Goal: Task Accomplishment & Management: Manage account settings

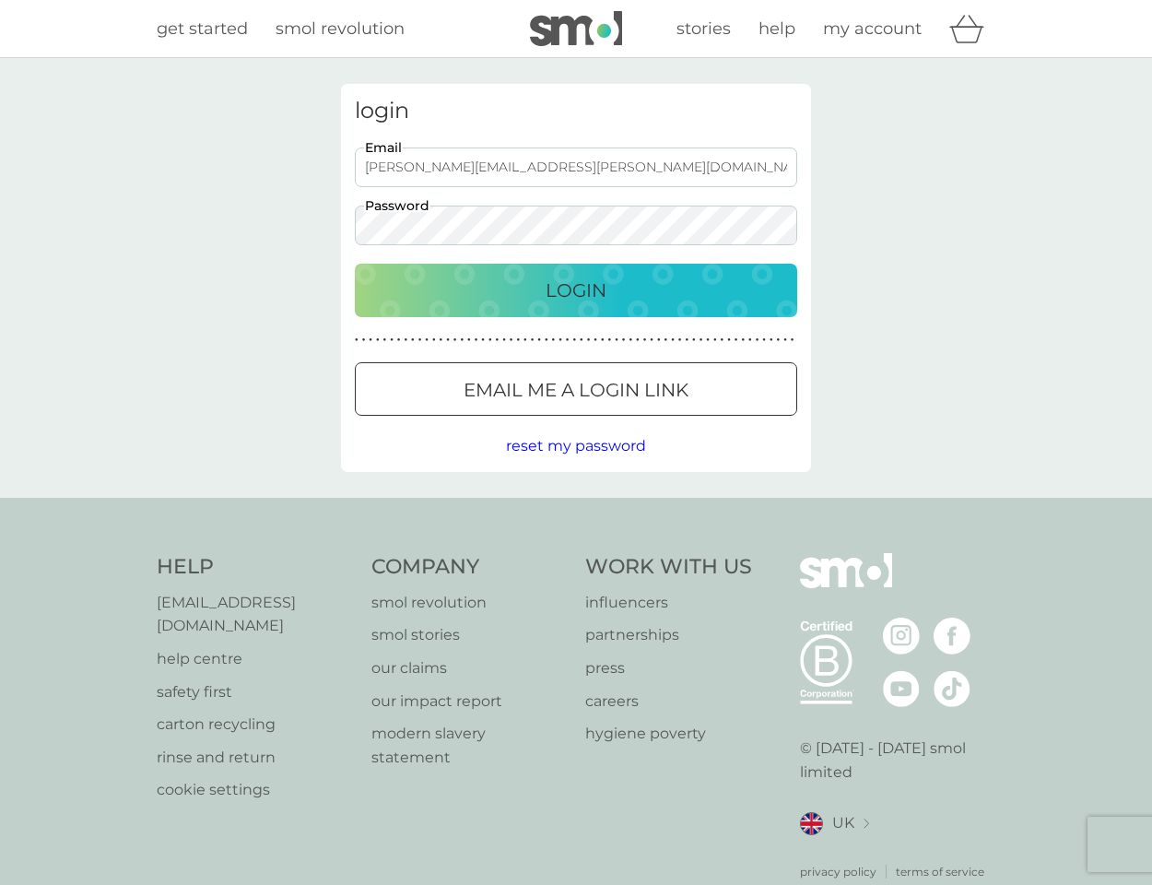
drag, startPoint x: 566, startPoint y: 170, endPoint x: 343, endPoint y: 171, distance: 223.1
click at [343, 171] on div "login [PERSON_NAME][EMAIL_ADDRESS][PERSON_NAME][DOMAIN_NAME] Email Password Log…" at bounding box center [576, 278] width 470 height 388
type input "[PERSON_NAME][EMAIL_ADDRESS][DOMAIN_NAME]"
click at [335, 241] on div "login [PERSON_NAME][EMAIL_ADDRESS][DOMAIN_NAME] Email Password Login ● ● ● ● ● …" at bounding box center [576, 278] width 498 height 388
click at [503, 287] on div "Login" at bounding box center [576, 290] width 406 height 29
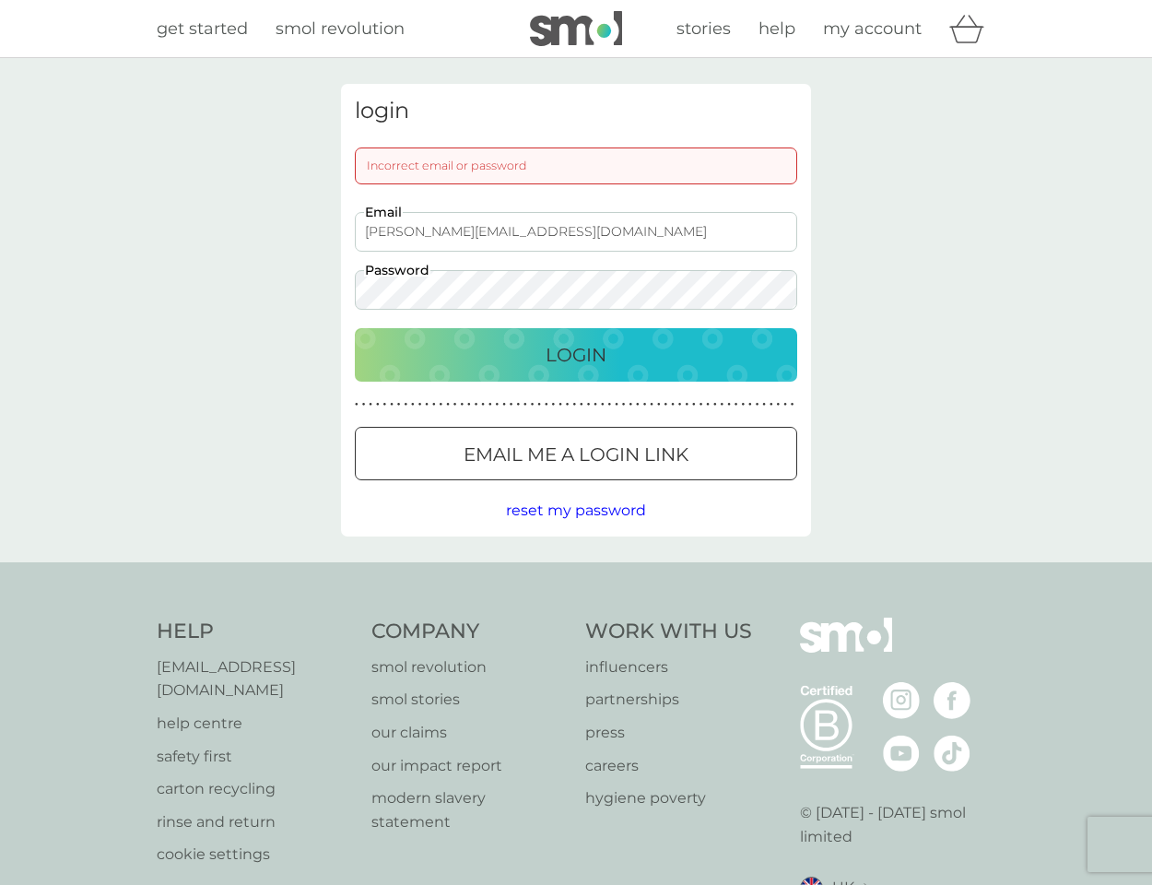
click at [272, 284] on div "login Incorrect email or password [PERSON_NAME][EMAIL_ADDRESS][DOMAIN_NAME] Ema…" at bounding box center [576, 310] width 1152 height 504
click at [312, 376] on div "login Incorrect email or password [PERSON_NAME][EMAIL_ADDRESS][DOMAIN_NAME] Ema…" at bounding box center [576, 310] width 1152 height 504
click at [456, 364] on div "Login" at bounding box center [576, 354] width 406 height 29
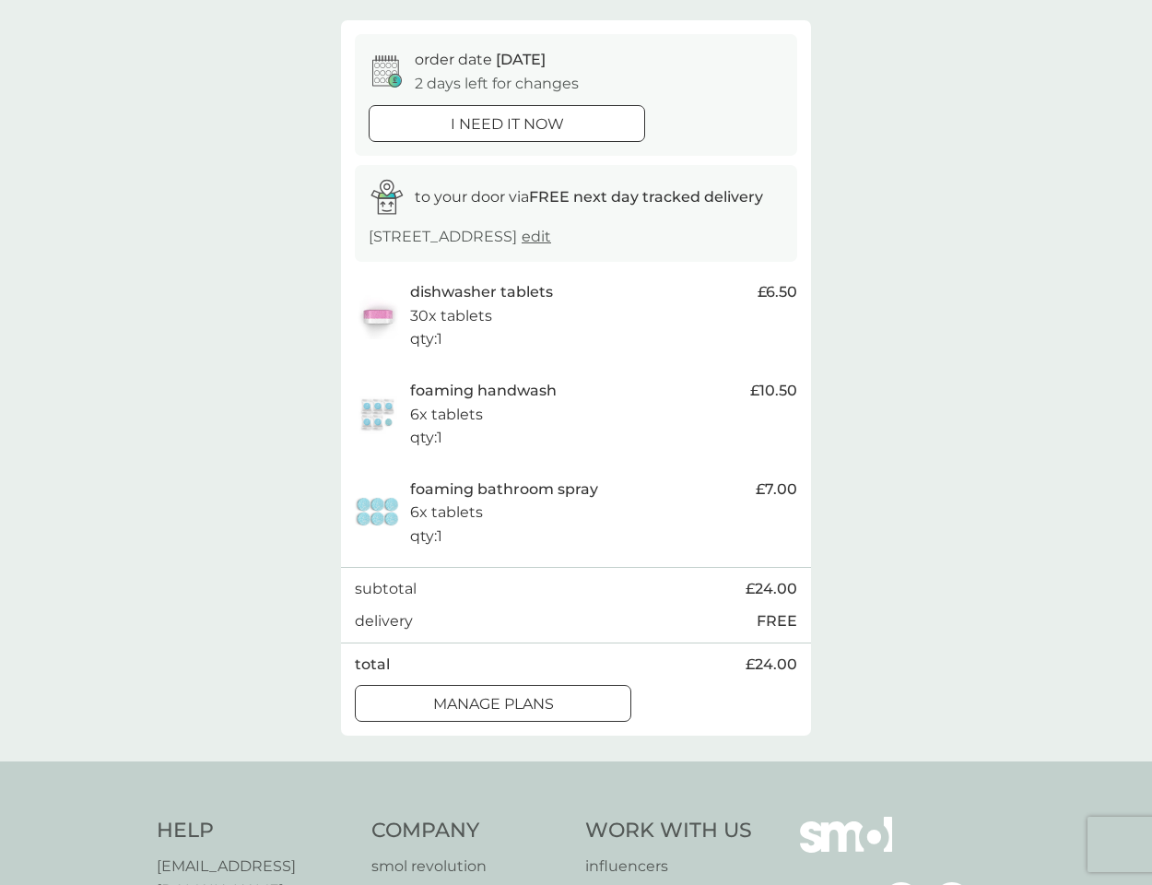
scroll to position [156, 0]
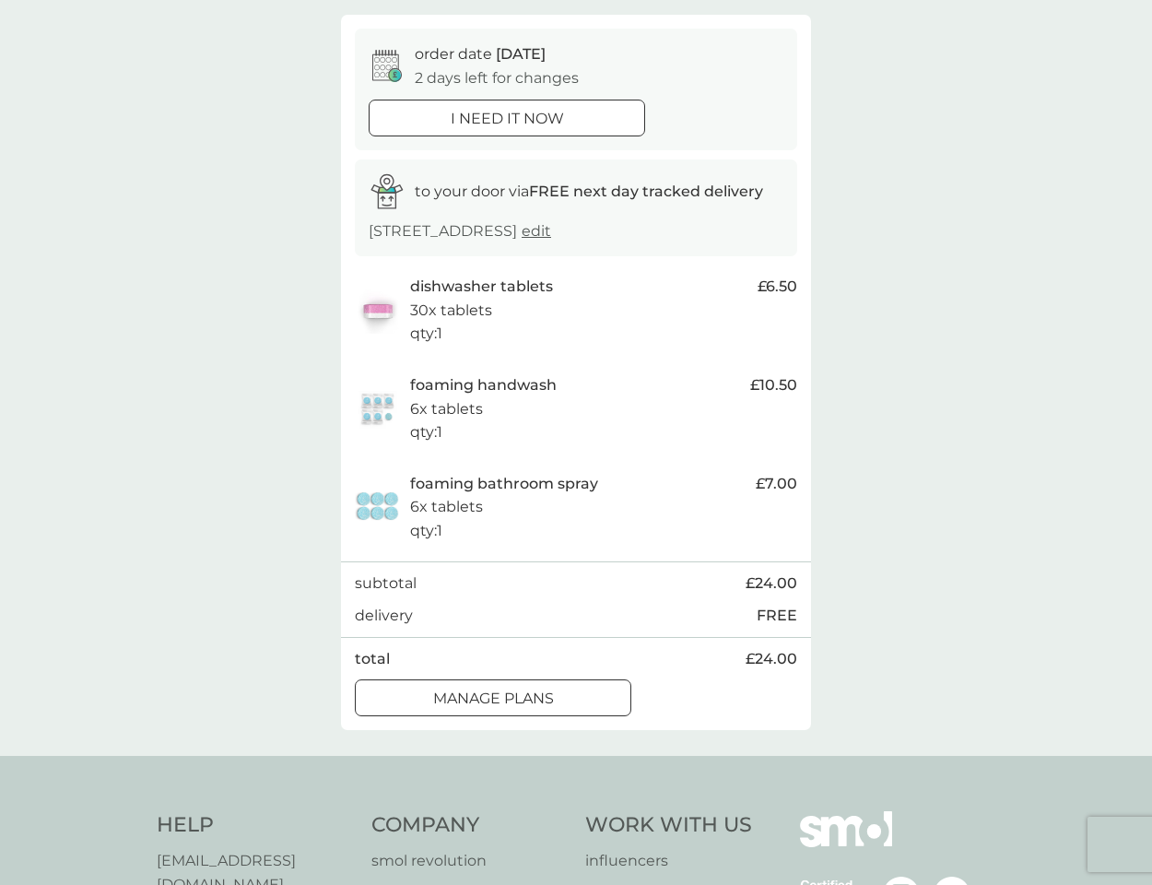
click at [508, 702] on div at bounding box center [493, 698] width 66 height 19
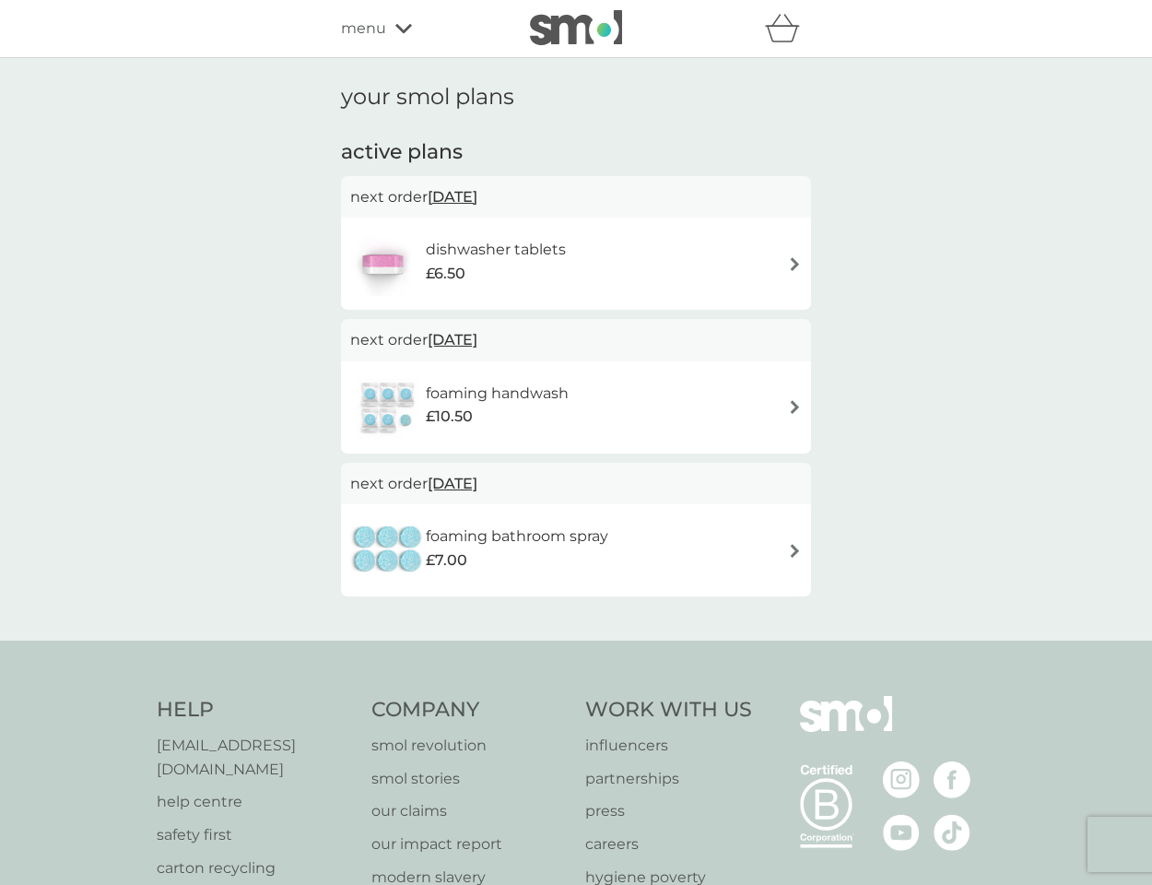
click at [477, 192] on span "[DATE]" at bounding box center [453, 197] width 50 height 36
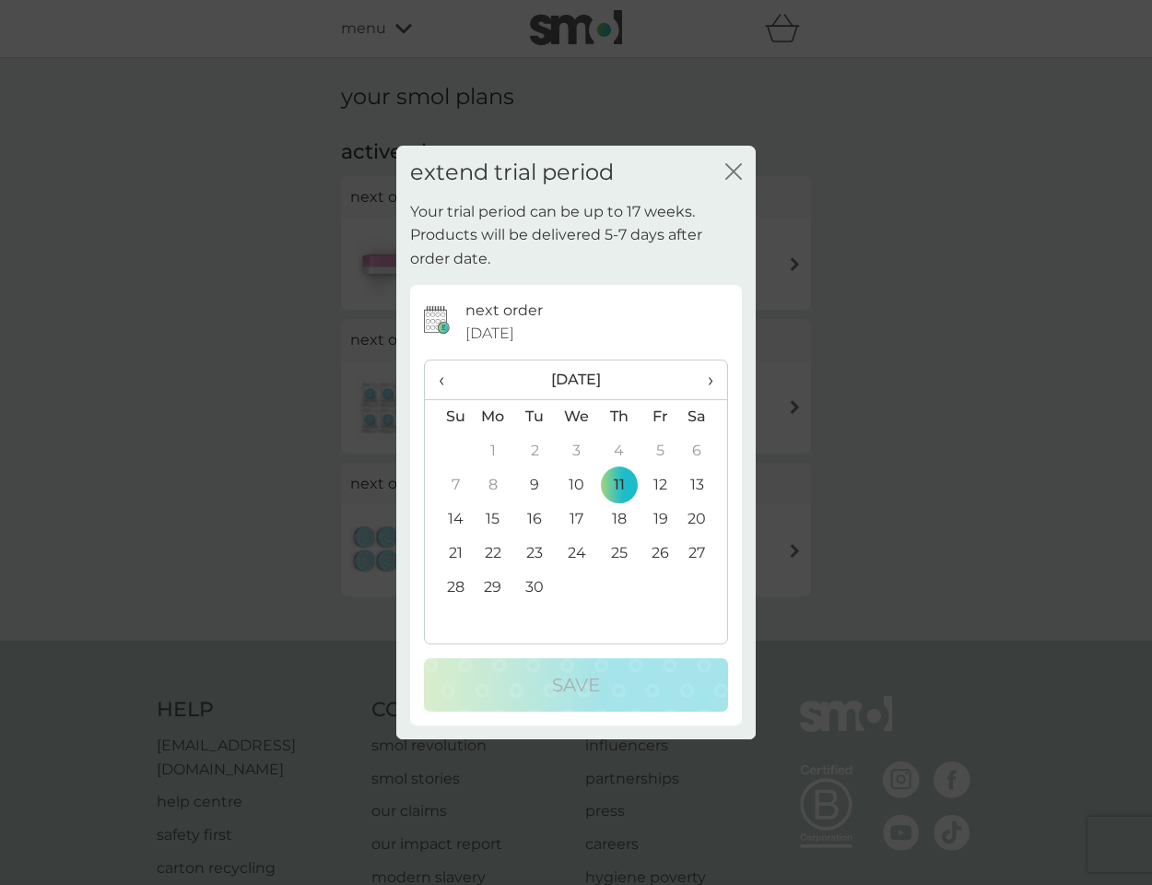
click at [617, 517] on td "18" at bounding box center [618, 519] width 41 height 34
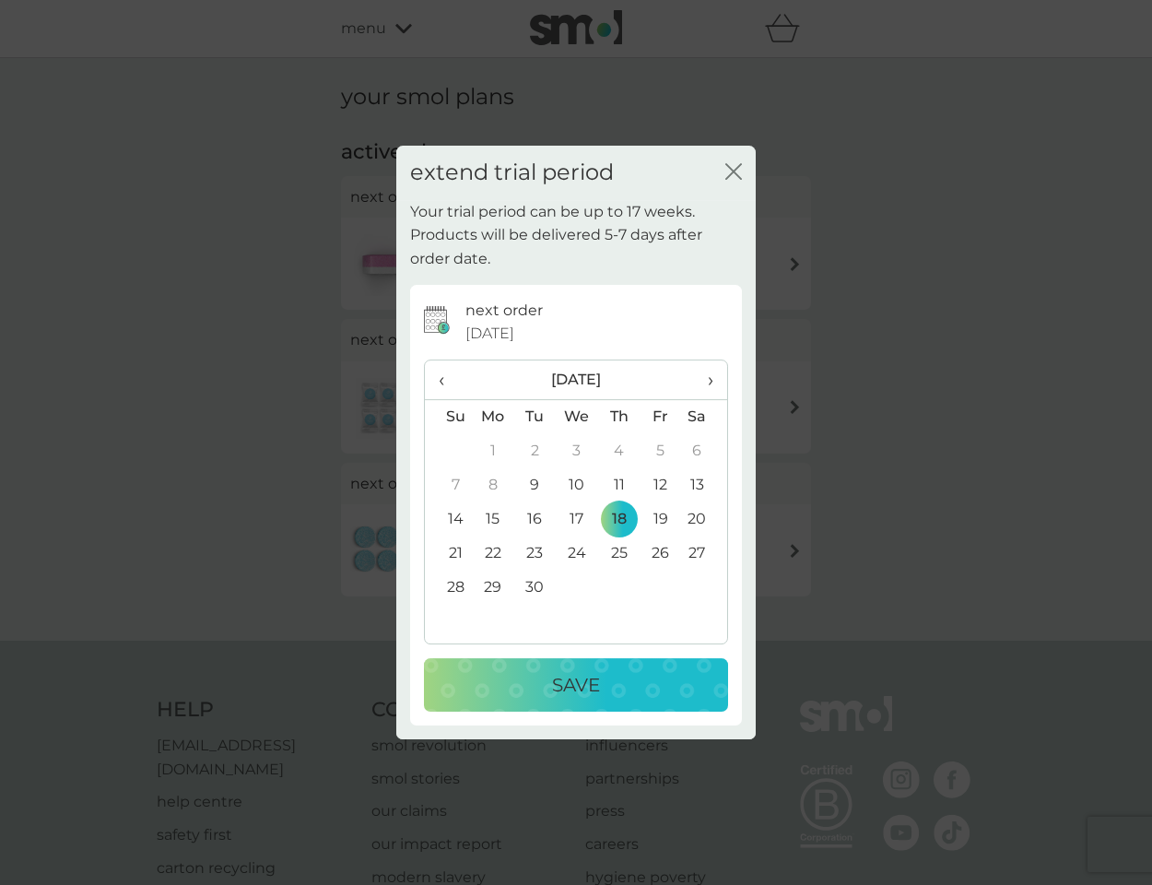
click at [571, 679] on p "Save" at bounding box center [576, 684] width 48 height 29
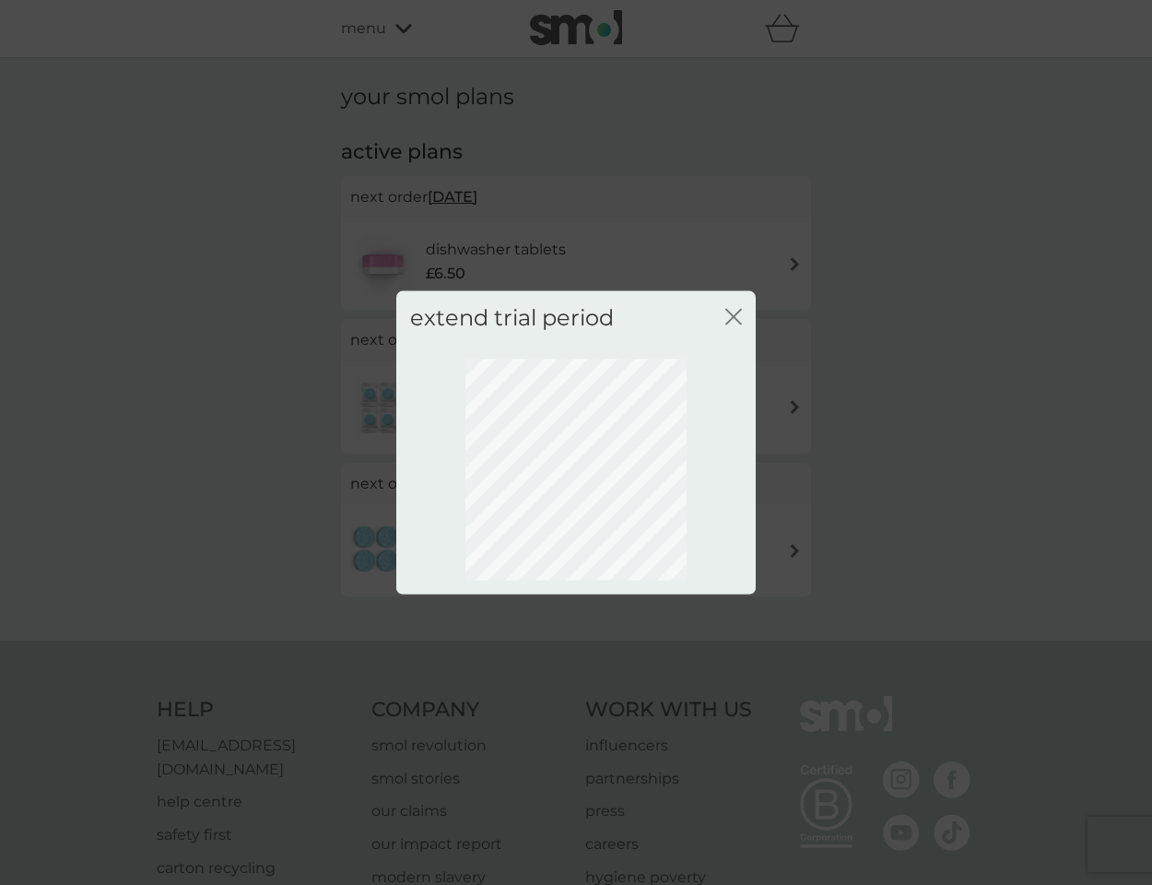
click at [740, 317] on icon "close" at bounding box center [733, 317] width 17 height 17
click at [730, 314] on icon "close" at bounding box center [729, 317] width 7 height 15
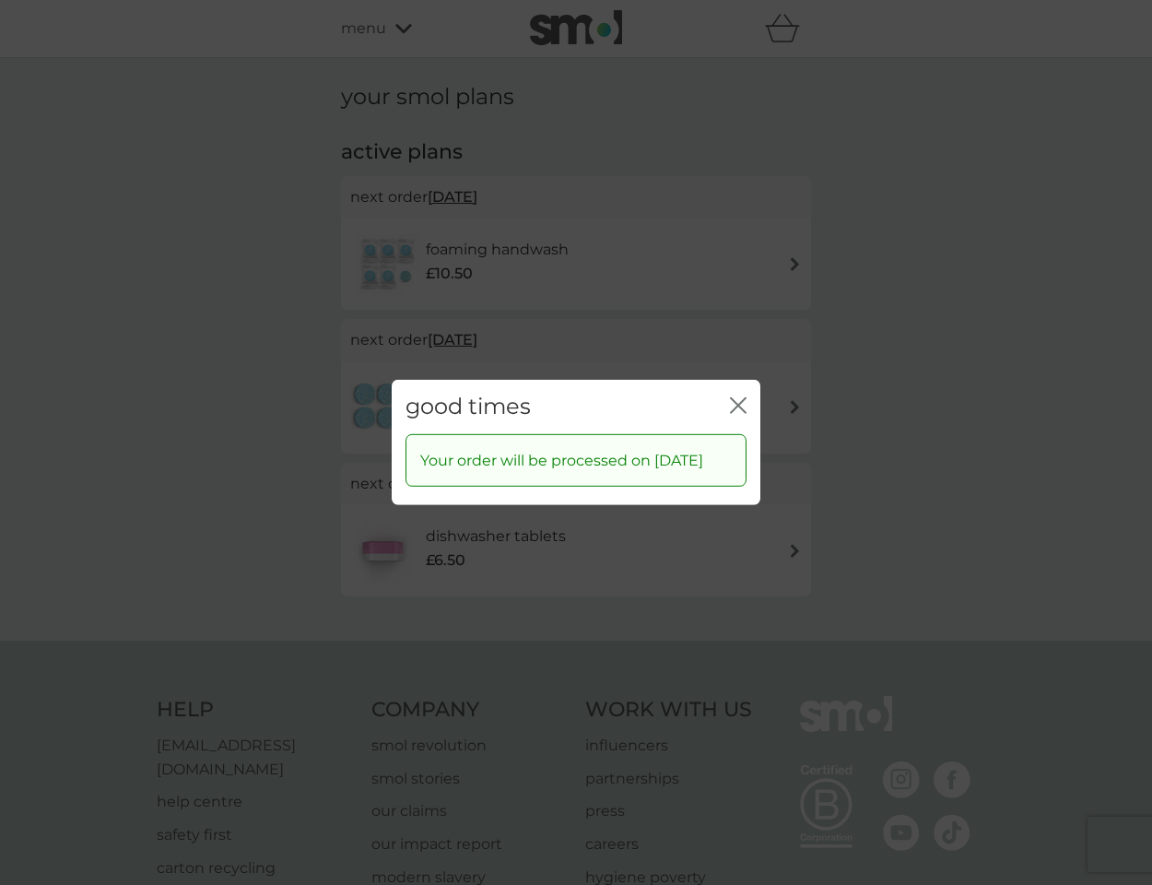
click at [741, 397] on icon "close" at bounding box center [738, 405] width 17 height 17
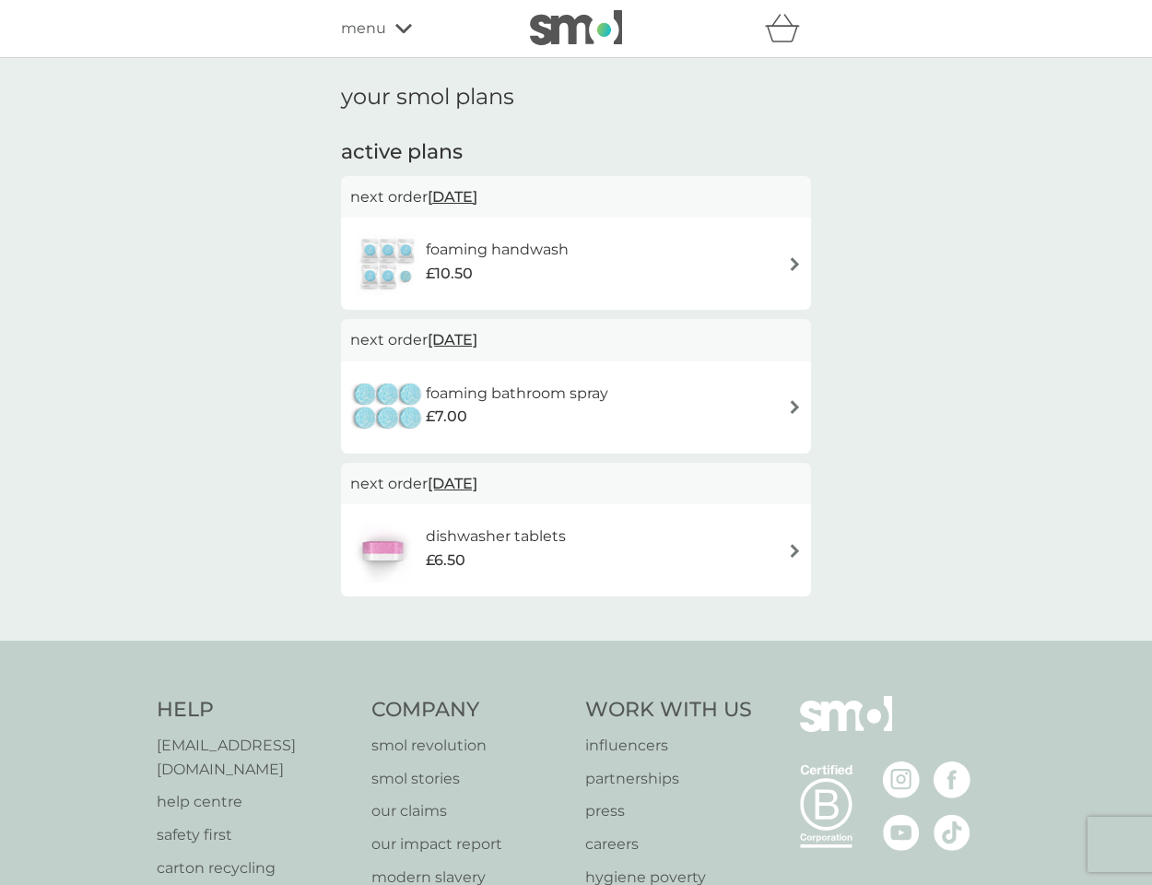
click at [472, 339] on span "[DATE]" at bounding box center [453, 340] width 50 height 36
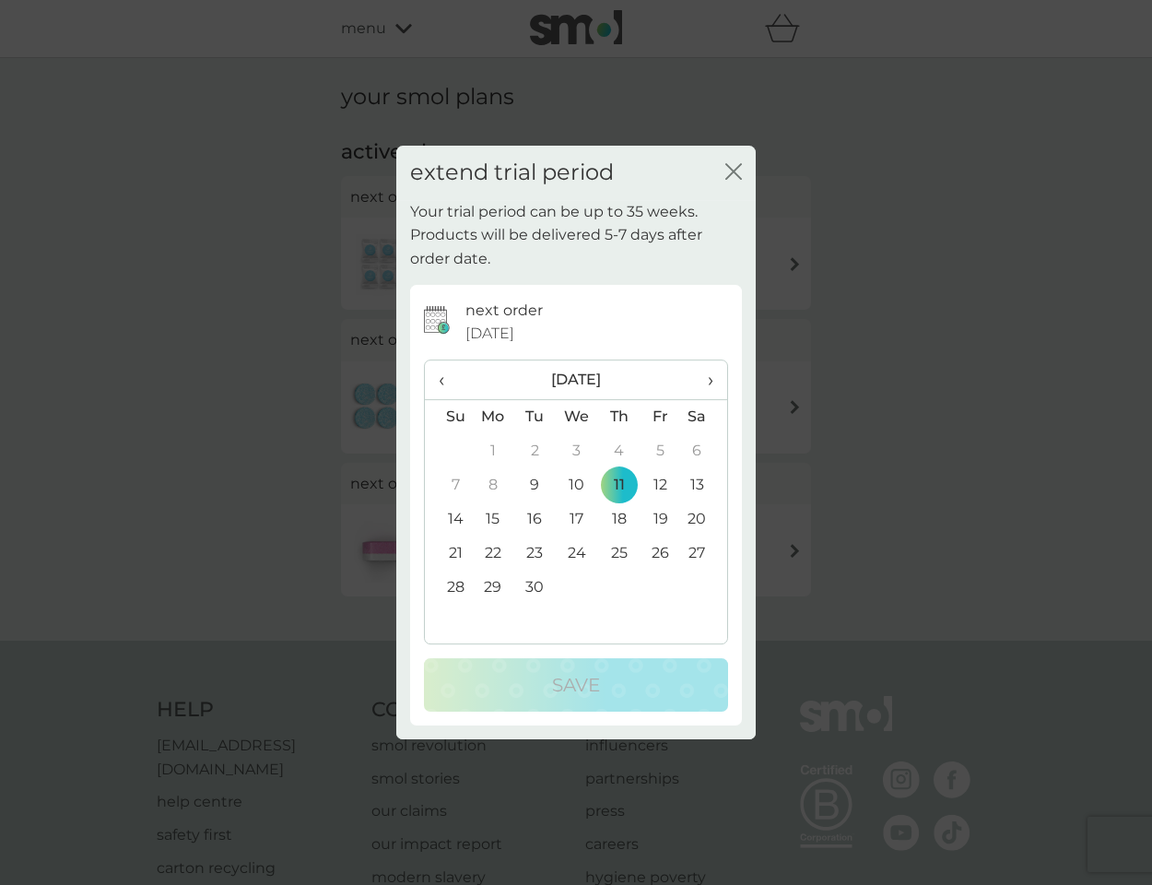
click at [709, 379] on span "›" at bounding box center [704, 379] width 18 height 39
click at [661, 585] on td "31" at bounding box center [660, 588] width 41 height 34
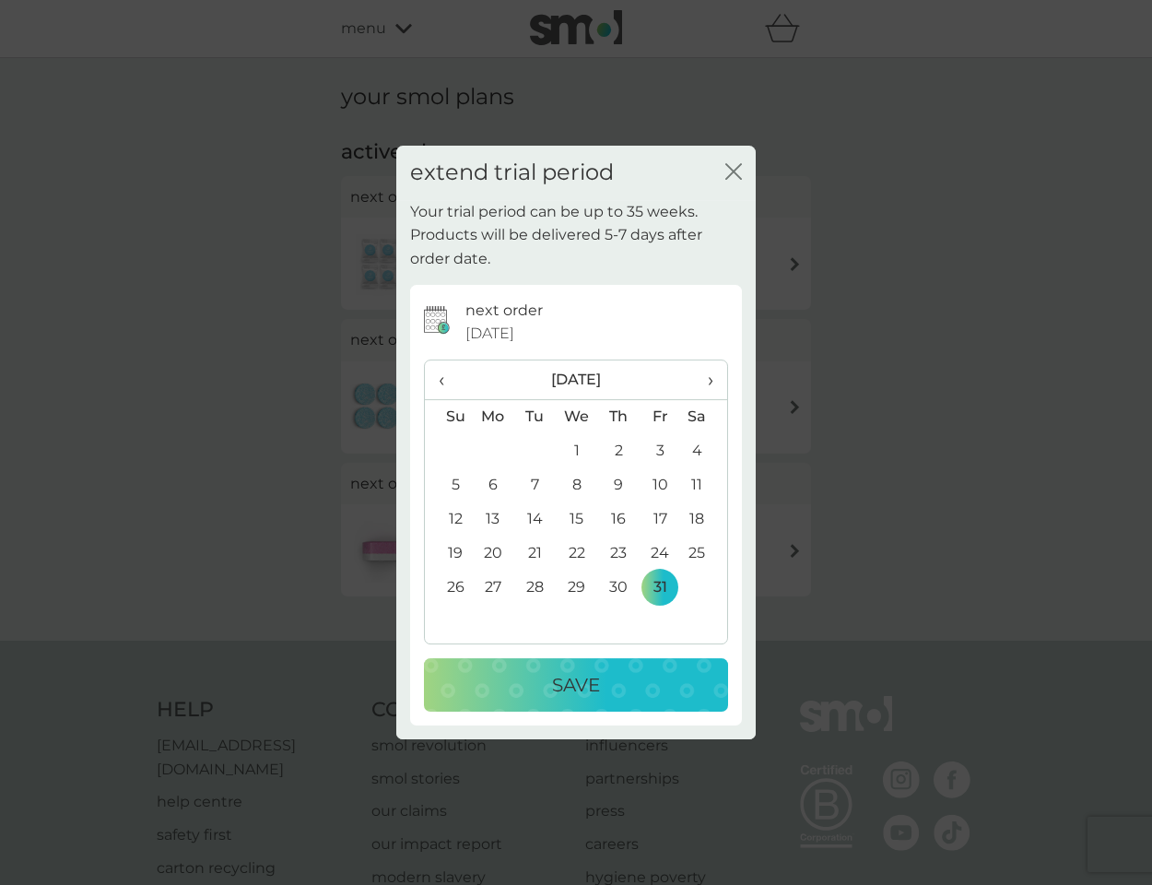
click at [600, 671] on p "Save" at bounding box center [576, 684] width 48 height 29
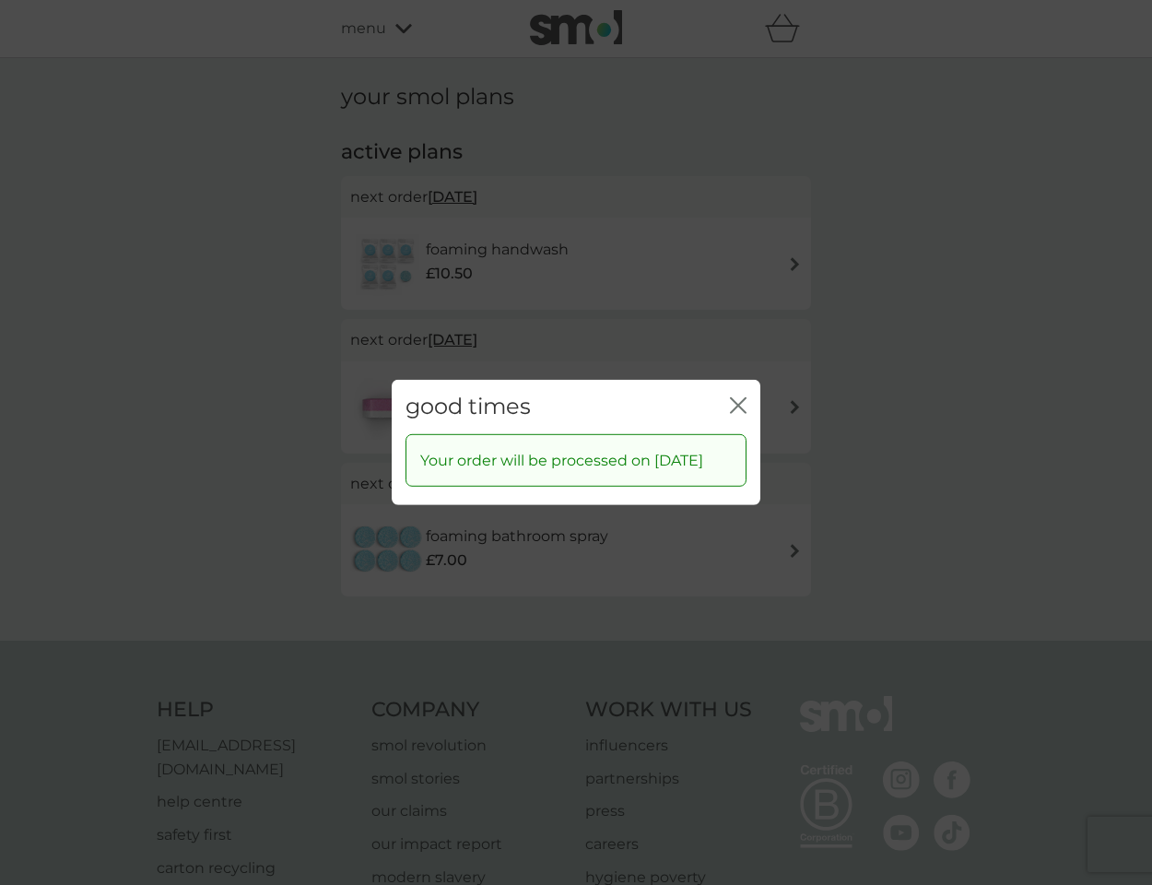
click at [731, 398] on icon "close" at bounding box center [734, 405] width 7 height 15
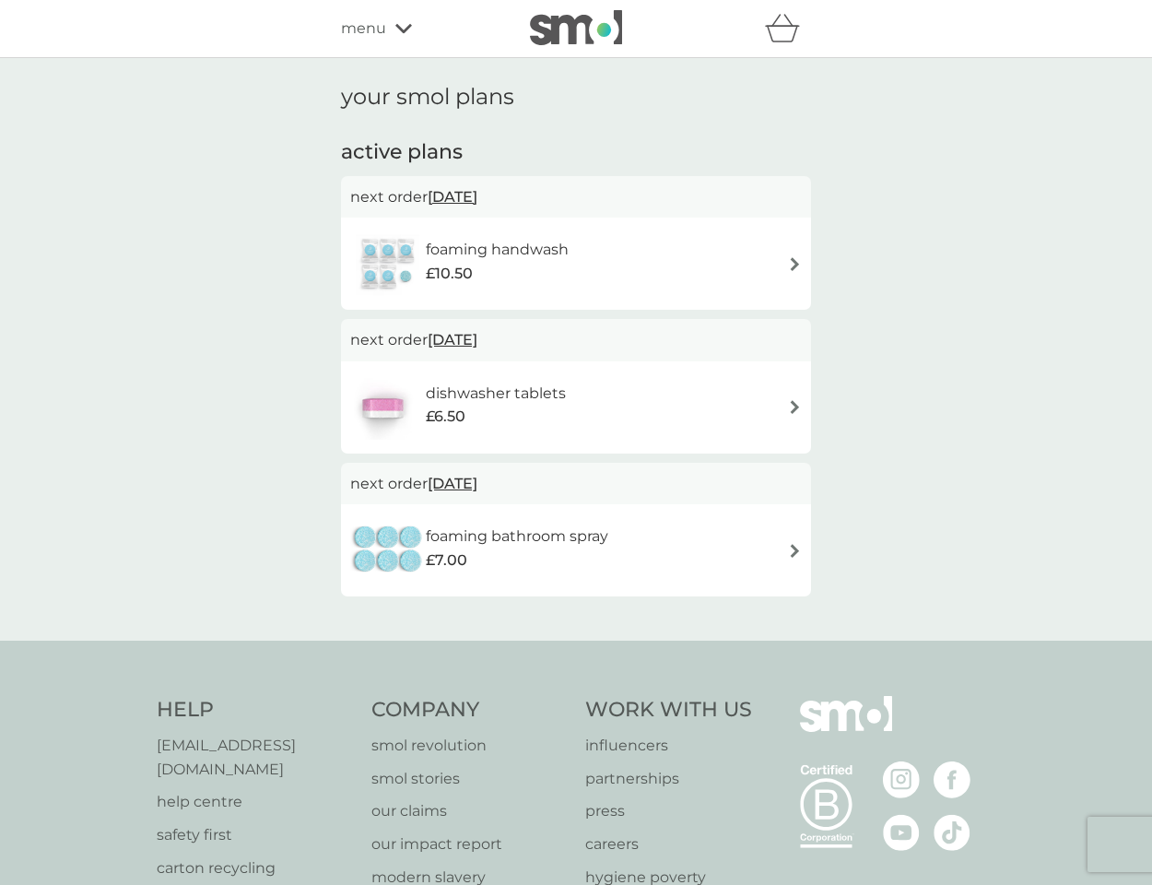
click at [475, 195] on span "[DATE]" at bounding box center [453, 197] width 50 height 36
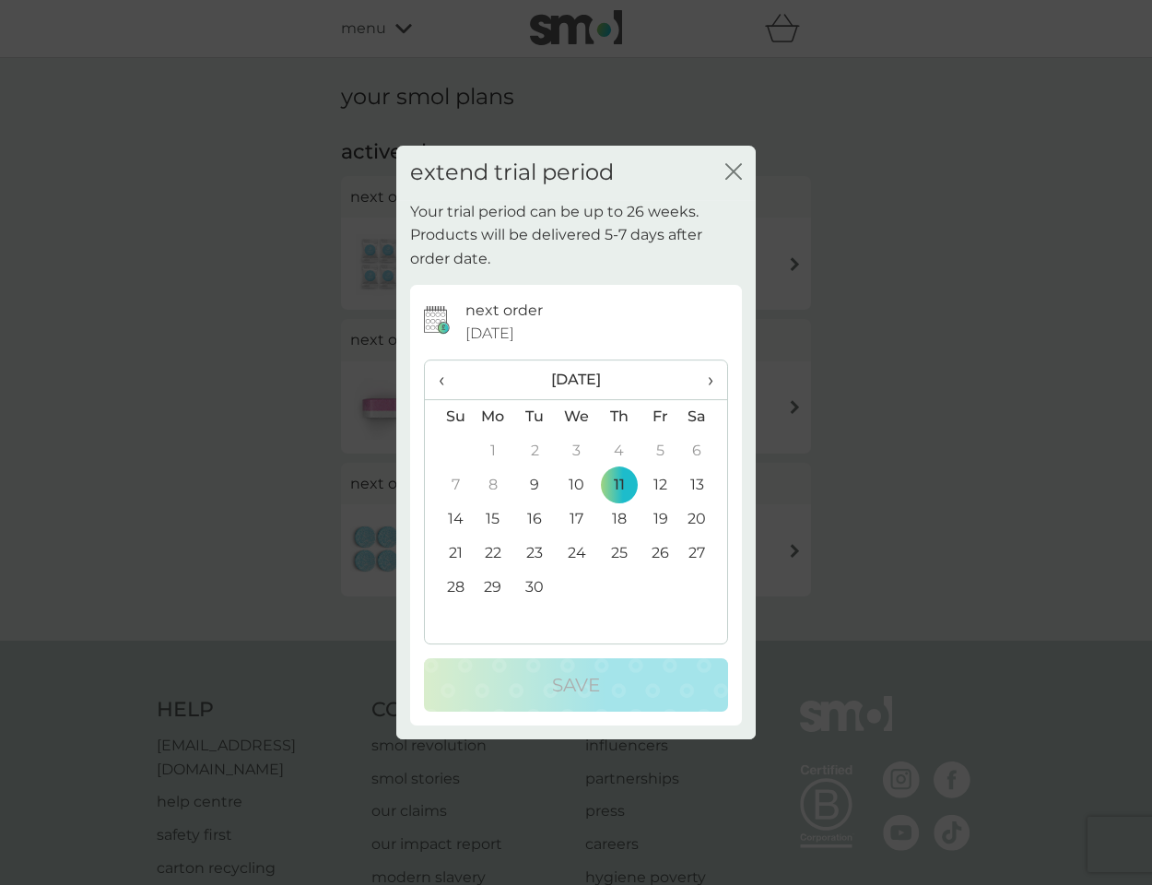
click at [706, 383] on span "›" at bounding box center [704, 379] width 18 height 39
click at [662, 594] on td "31" at bounding box center [660, 588] width 41 height 34
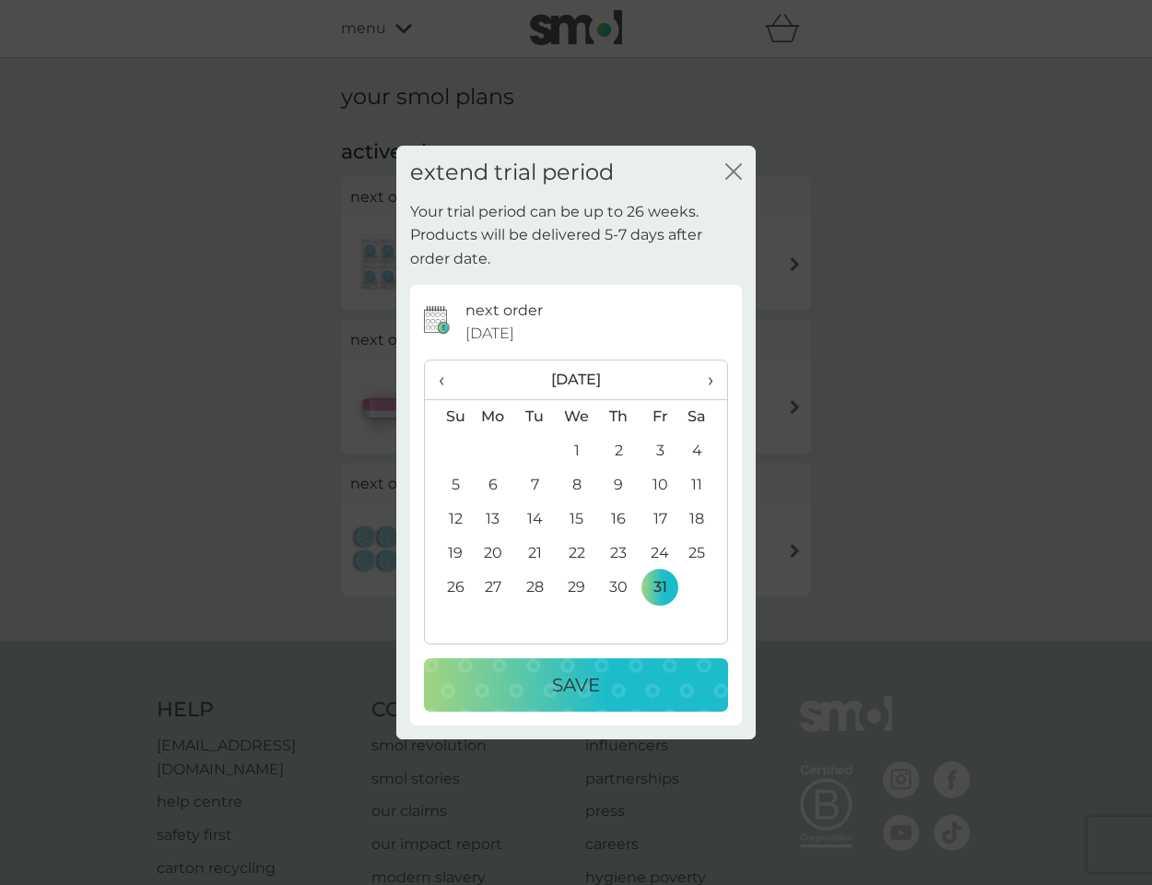
click at [608, 673] on div "Save" at bounding box center [575, 684] width 267 height 29
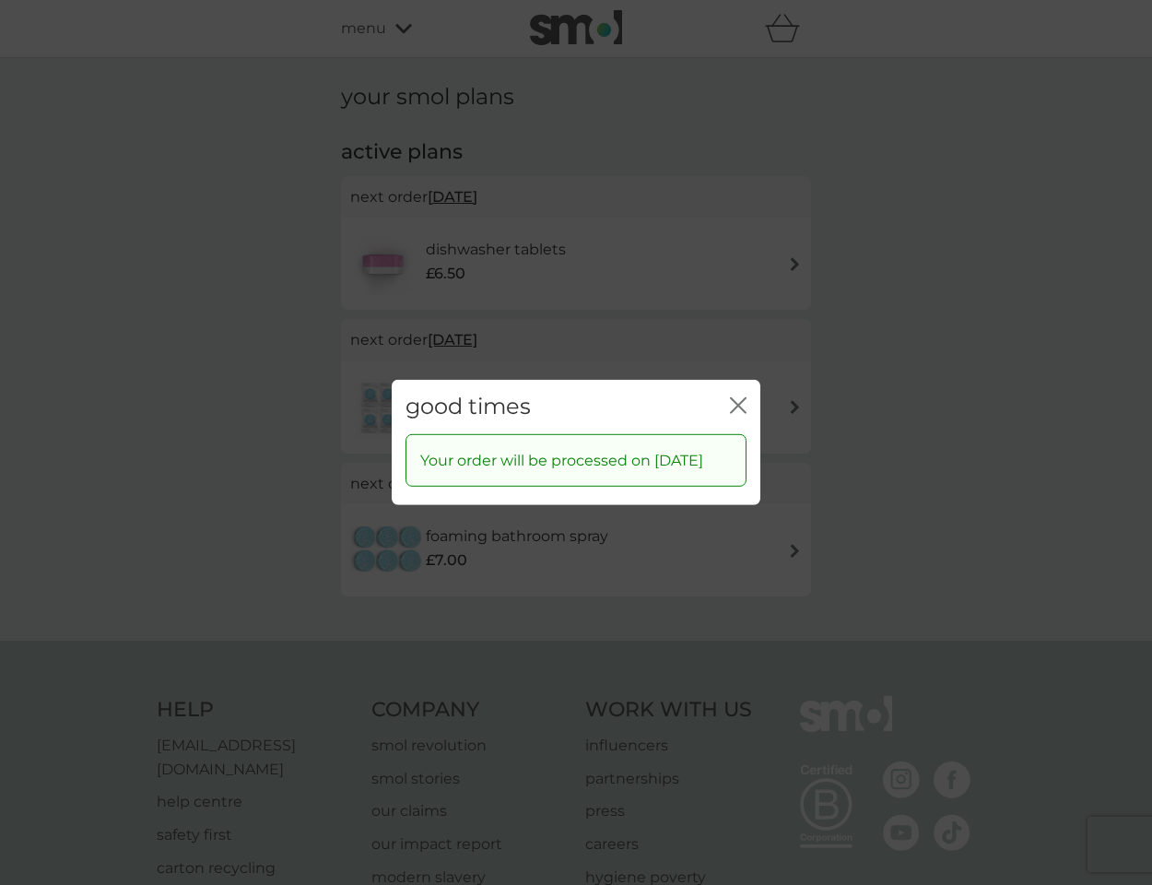
click at [736, 398] on icon "close" at bounding box center [734, 405] width 7 height 15
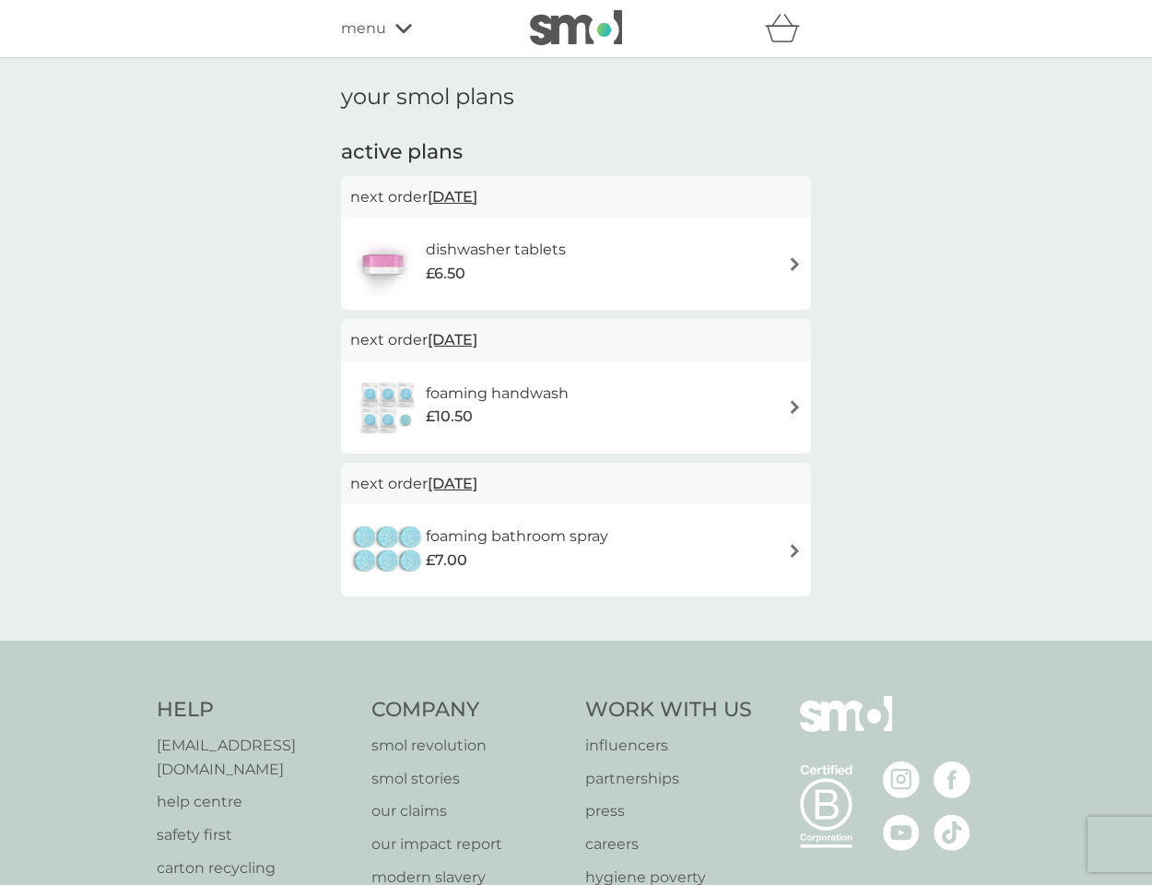
click at [477, 196] on span "[DATE]" at bounding box center [453, 197] width 50 height 36
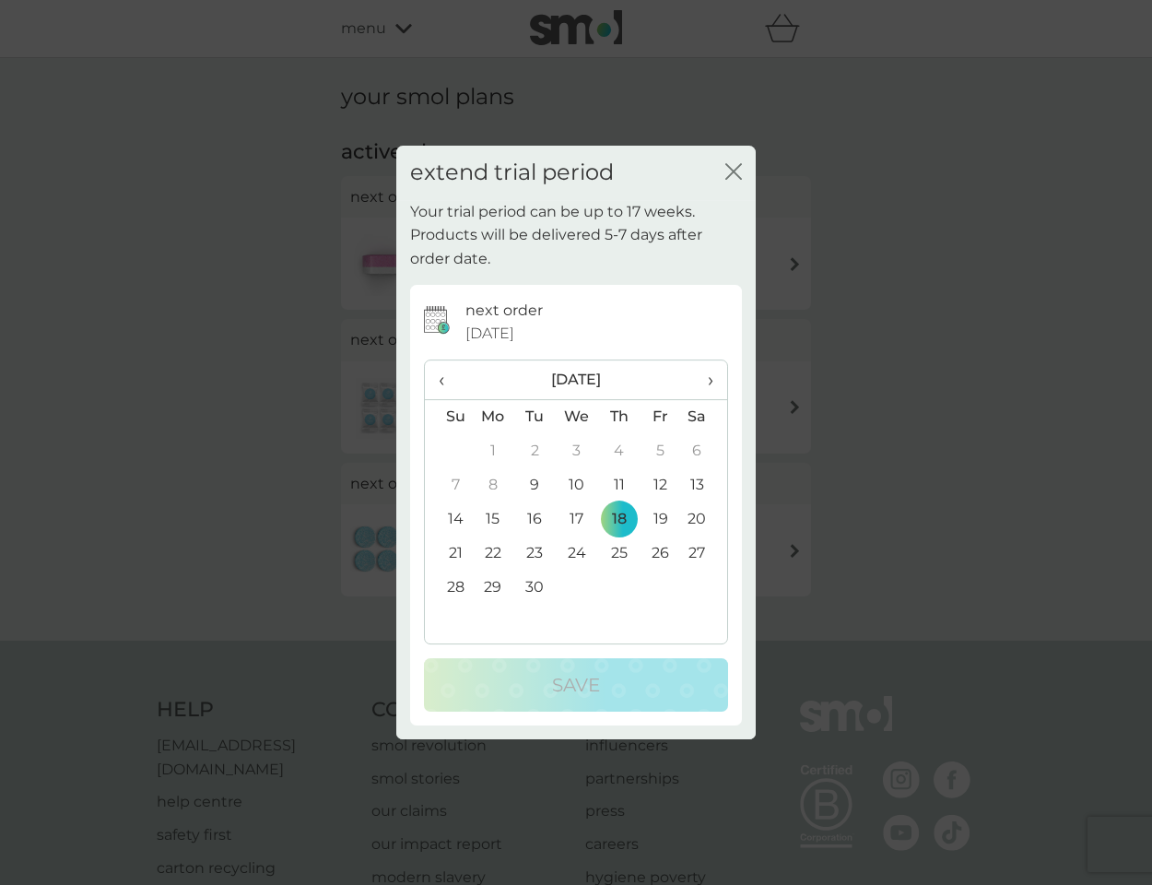
click at [713, 377] on th "›" at bounding box center [704, 380] width 46 height 40
click at [663, 585] on td "31" at bounding box center [660, 588] width 41 height 34
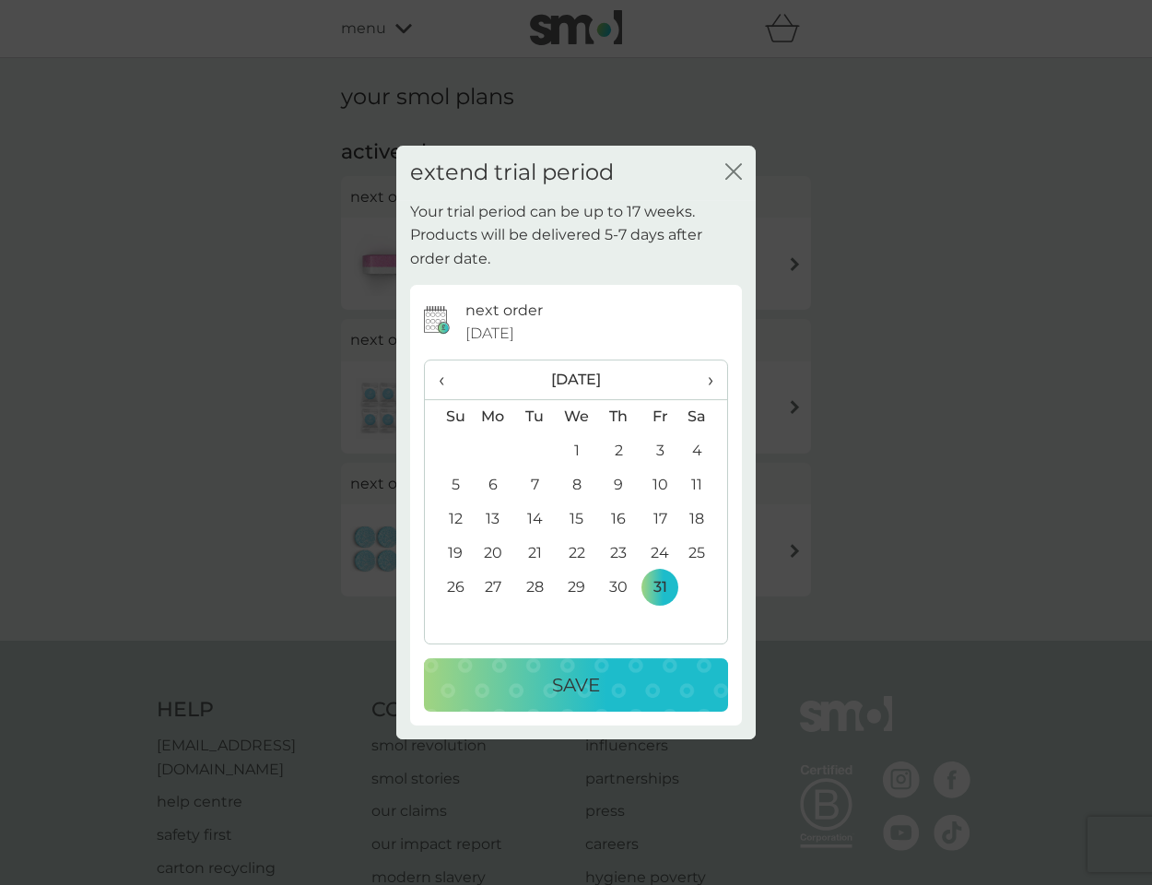
click at [583, 687] on p "Save" at bounding box center [576, 684] width 48 height 29
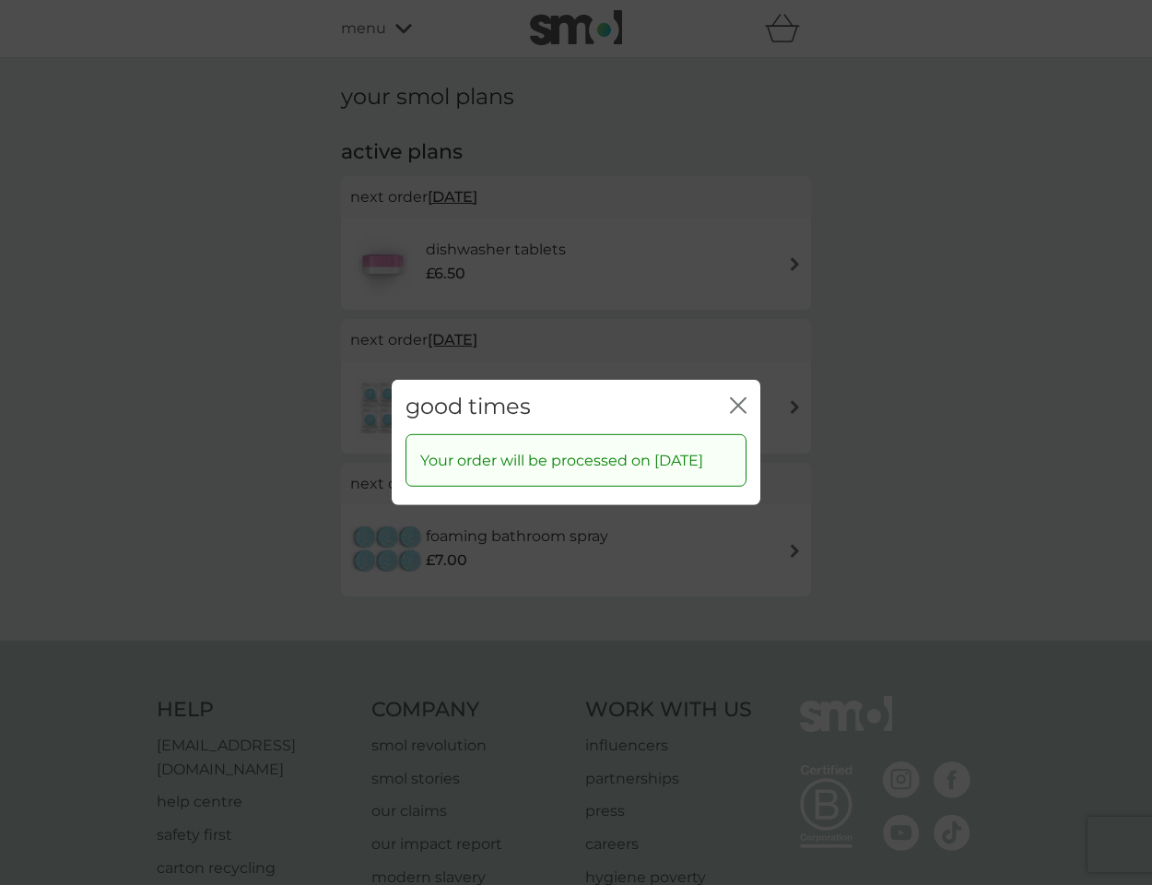
click at [742, 398] on icon "close" at bounding box center [741, 405] width 7 height 15
